Goal: Task Accomplishment & Management: Use online tool/utility

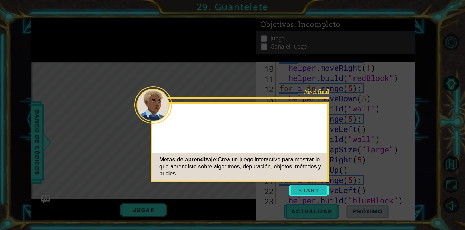
click at [311, 188] on button "Start" at bounding box center [309, 190] width 40 height 11
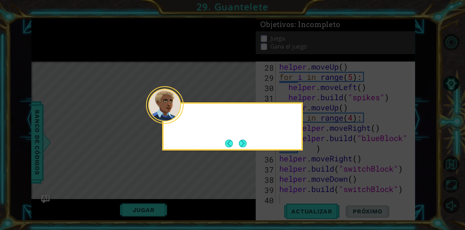
scroll to position [306, 0]
click at [241, 140] on button "Next" at bounding box center [243, 144] width 8 height 8
click at [239, 141] on button "Next" at bounding box center [243, 144] width 8 height 8
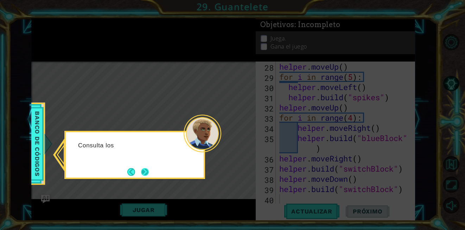
click at [143, 173] on button "Next" at bounding box center [145, 172] width 8 height 8
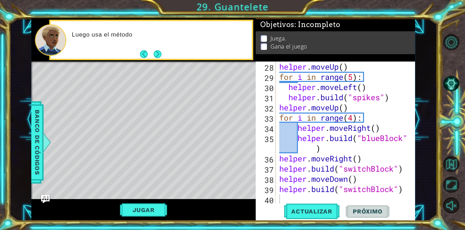
click at [164, 56] on div "Luego usa el método" at bounding box center [151, 40] width 201 height 38
click at [162, 56] on button "Next" at bounding box center [158, 54] width 8 height 8
click at [163, 56] on div at bounding box center [151, 40] width 201 height 38
click at [162, 56] on button "Next" at bounding box center [158, 54] width 8 height 8
click at [163, 56] on div at bounding box center [151, 40] width 201 height 38
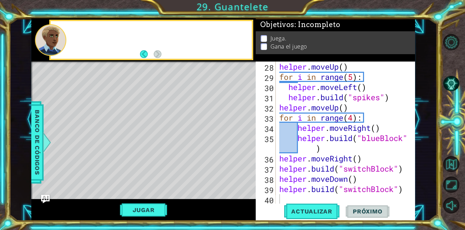
click at [163, 56] on div at bounding box center [151, 40] width 201 height 38
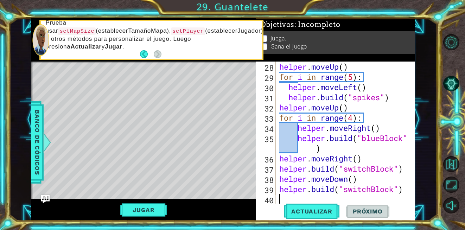
click at [282, 198] on div "helper . moveUp ( ) for i in range ( 5 ) : helper . moveLeft ( ) helper . build…" at bounding box center [345, 143] width 134 height 163
drag, startPoint x: 282, startPoint y: 198, endPoint x: 28, endPoint y: 220, distance: 255.3
click at [28, 220] on div "1 ההההההההההההההההההההההההההההההההההההההההההההההההההההההההההההההההההההההההההההה…" at bounding box center [223, 119] width 428 height 203
click at [137, 207] on button "Jugar" at bounding box center [144, 209] width 48 height 13
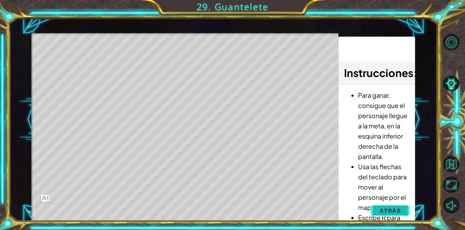
click at [392, 207] on span "Atrás" at bounding box center [390, 210] width 21 height 7
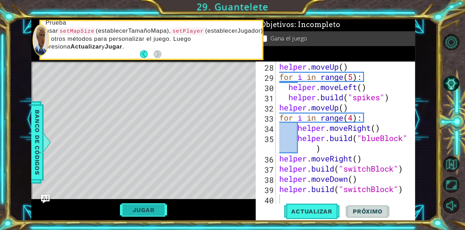
click at [131, 204] on button "Jugar" at bounding box center [144, 209] width 48 height 13
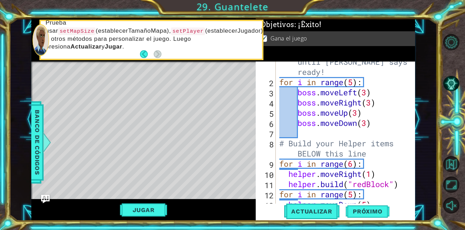
scroll to position [0, 0]
